Goal: Task Accomplishment & Management: Manage account settings

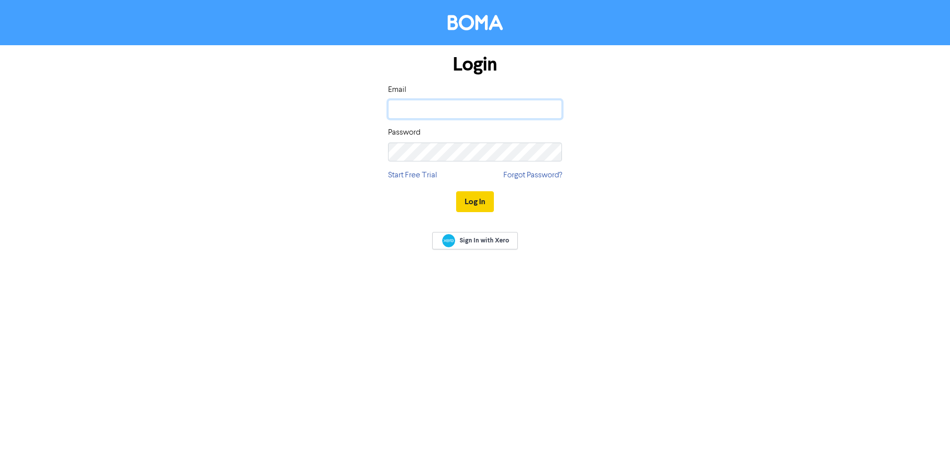
type input "[EMAIL_ADDRESS][DOMAIN_NAME]"
click at [473, 206] on button "Log In" at bounding box center [475, 201] width 38 height 21
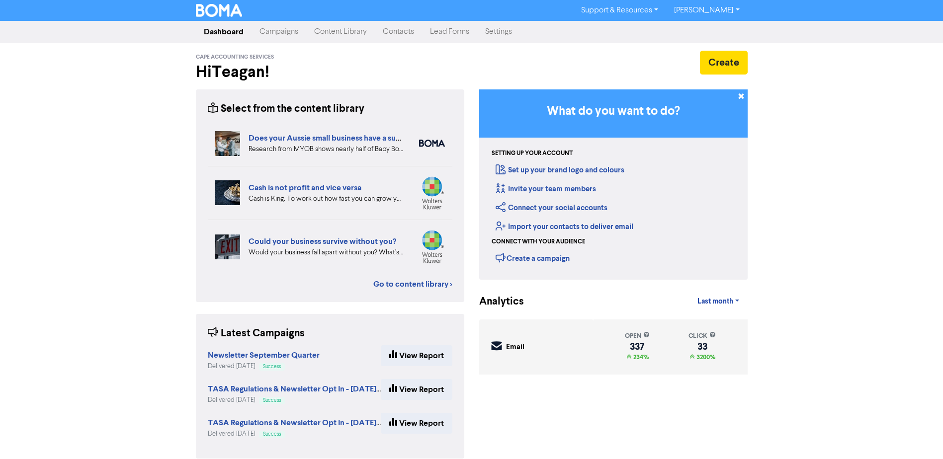
click at [400, 33] on link "Contacts" at bounding box center [398, 32] width 47 height 20
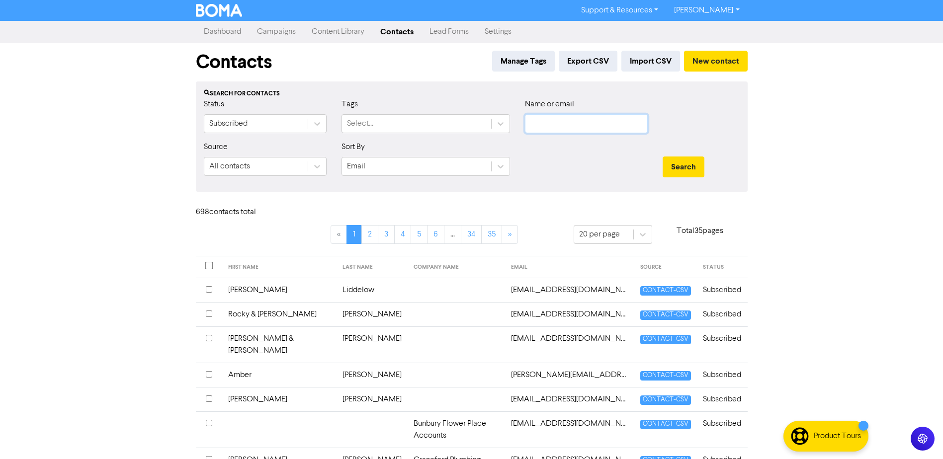
click at [567, 124] on input "text" at bounding box center [586, 123] width 123 height 19
type input "sketcher"
click at [662, 157] on button "Search" at bounding box center [683, 167] width 42 height 21
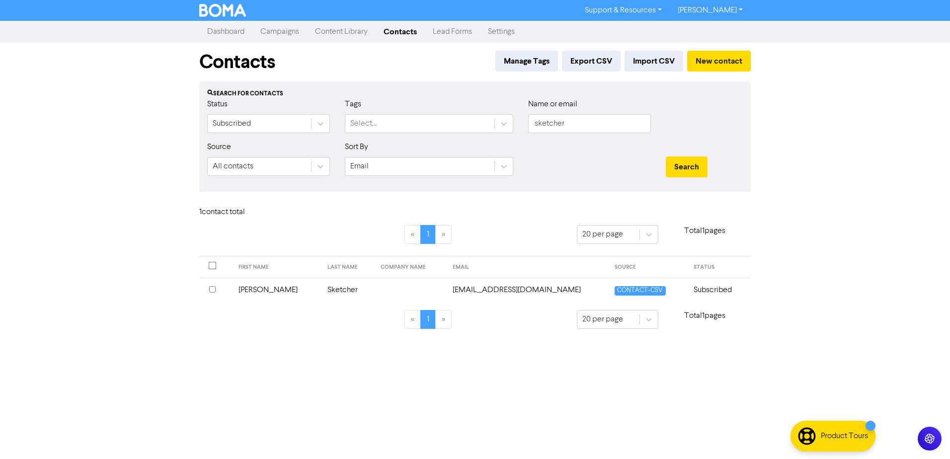
click at [271, 288] on td "[PERSON_NAME]" at bounding box center [277, 290] width 89 height 24
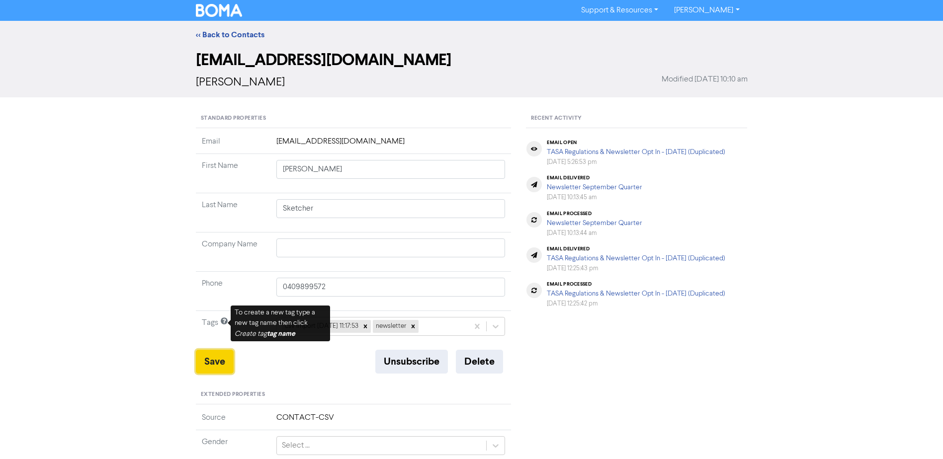
click at [199, 367] on button "Save" at bounding box center [215, 362] width 38 height 24
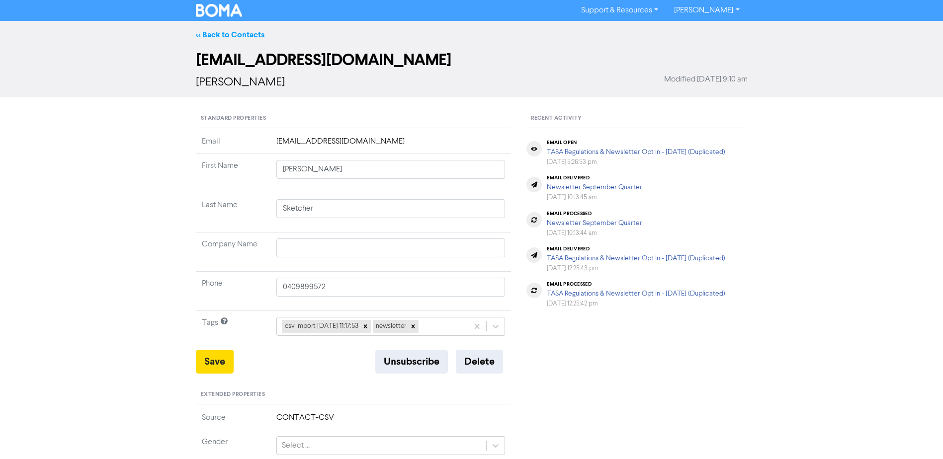
click at [221, 33] on link "<< Back to Contacts" at bounding box center [230, 35] width 69 height 10
